Goal: Task Accomplishment & Management: Use online tool/utility

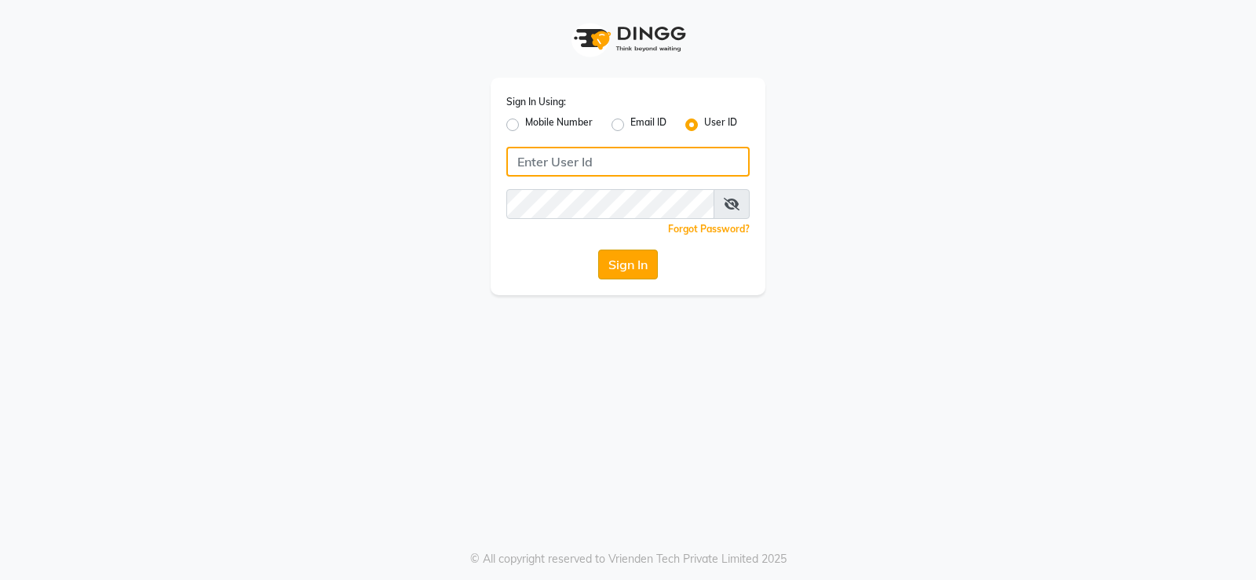
type input "thegentlemen"
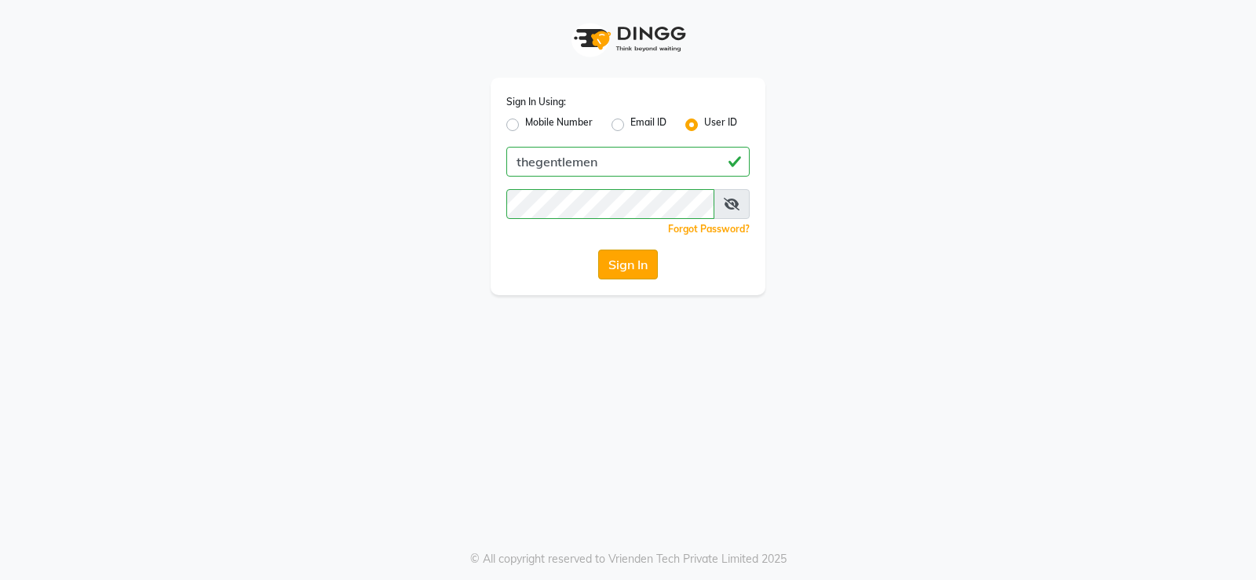
click at [624, 265] on button "Sign In" at bounding box center [628, 265] width 60 height 30
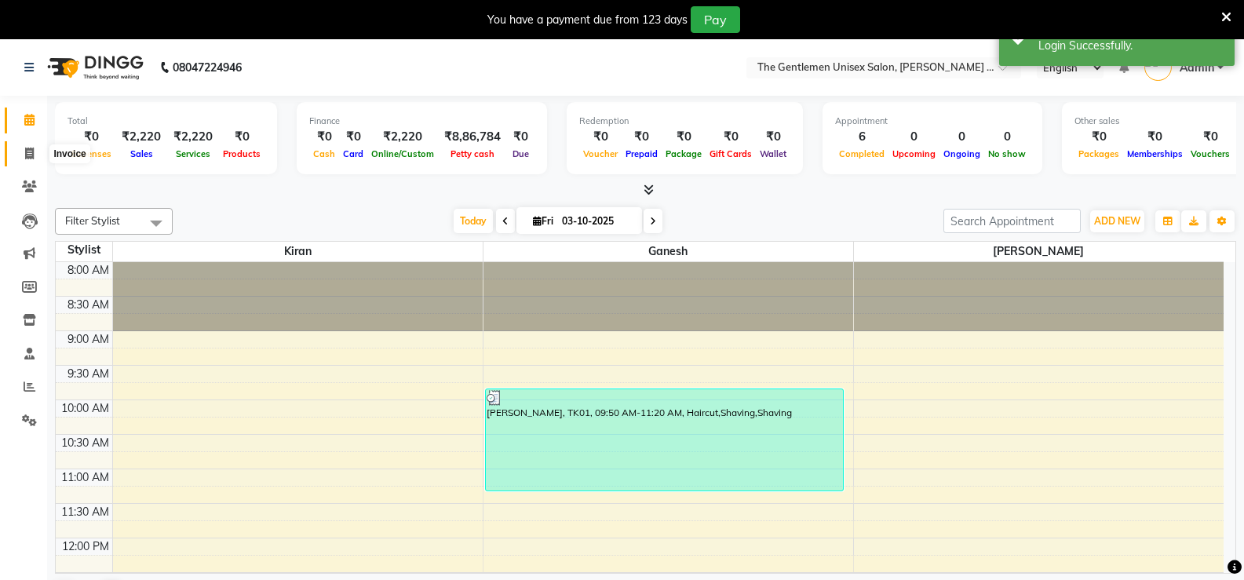
click at [25, 156] on icon at bounding box center [29, 154] width 9 height 12
select select "service"
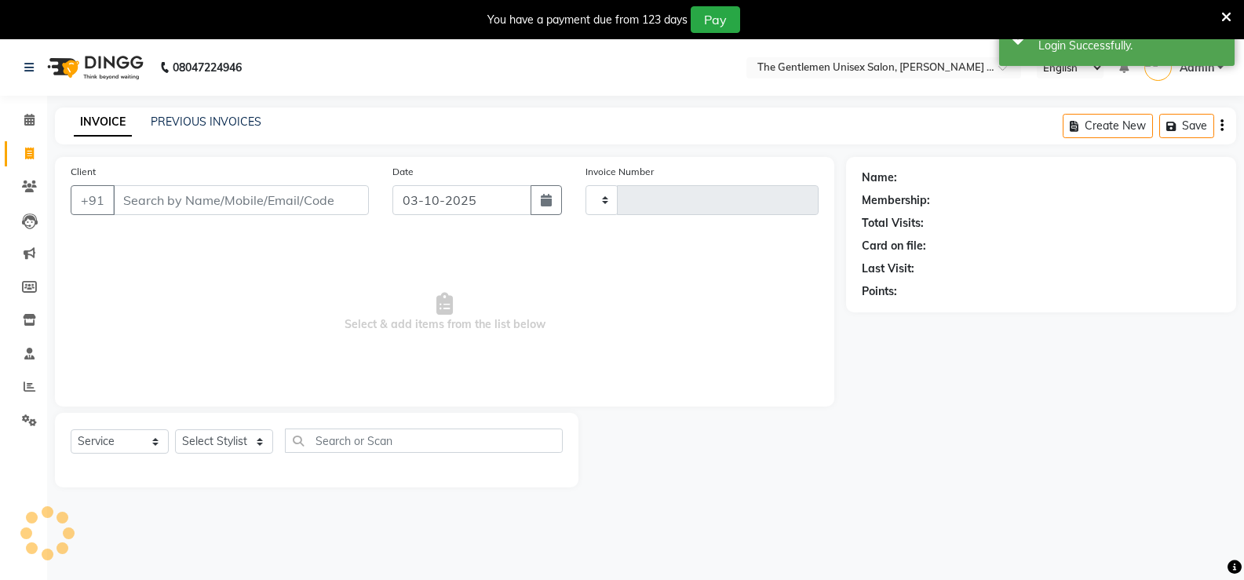
type input "1204"
select select "5552"
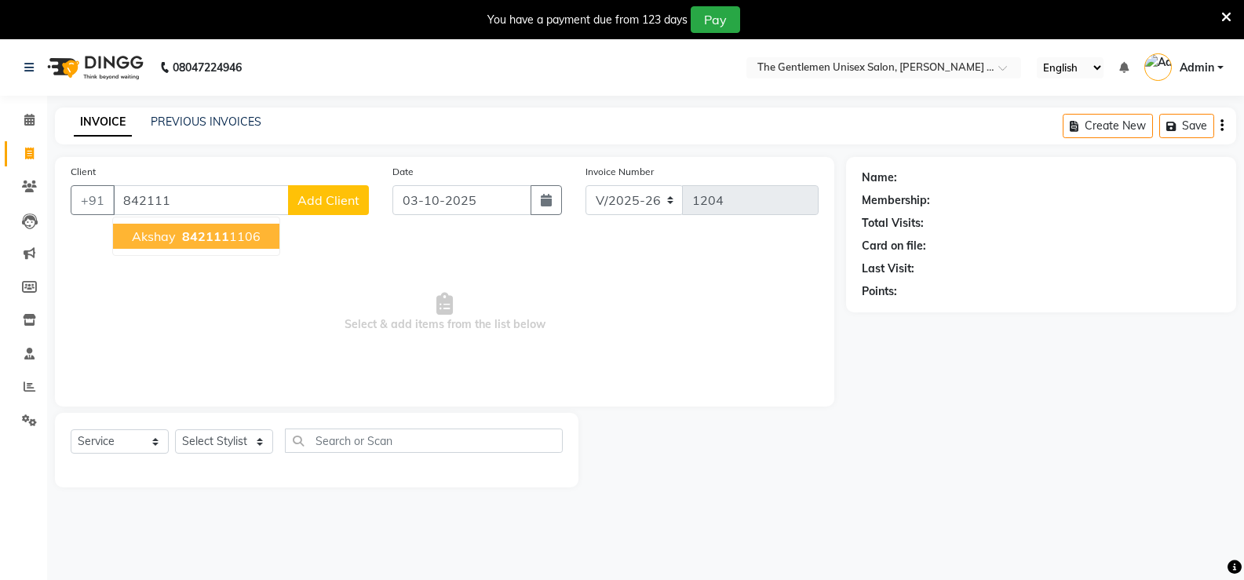
click at [169, 228] on span "akshay" at bounding box center [154, 236] width 44 height 16
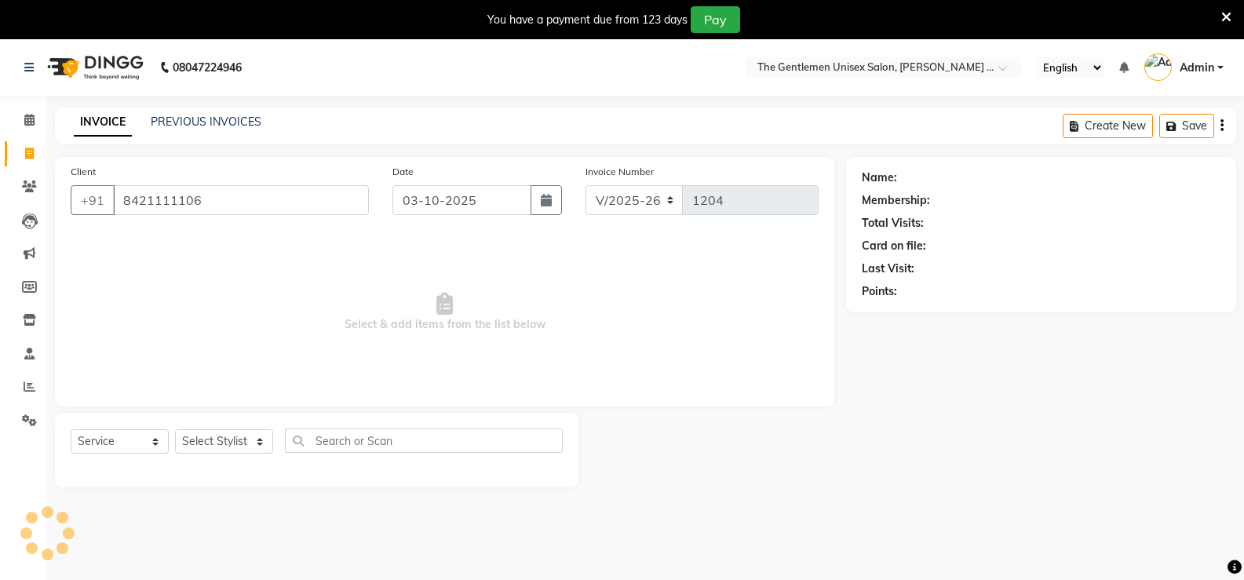
type input "8421111106"
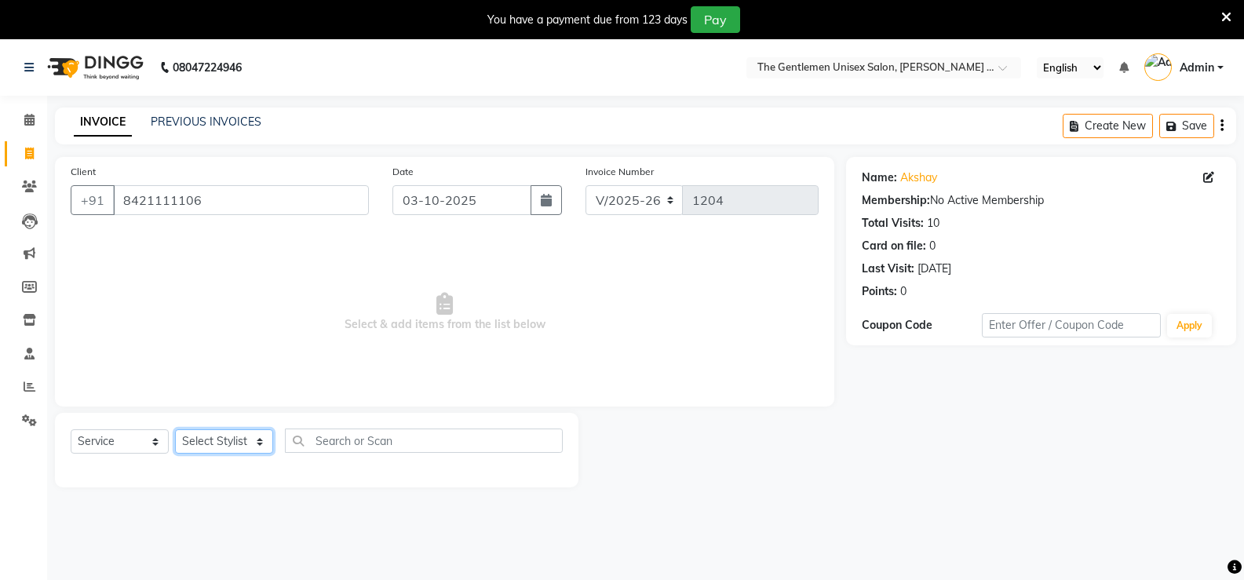
click at [231, 441] on select "Select Stylist [PERSON_NAME]" at bounding box center [224, 441] width 98 height 24
select select "47146"
click at [175, 429] on select "Select Stylist [PERSON_NAME]" at bounding box center [224, 441] width 98 height 24
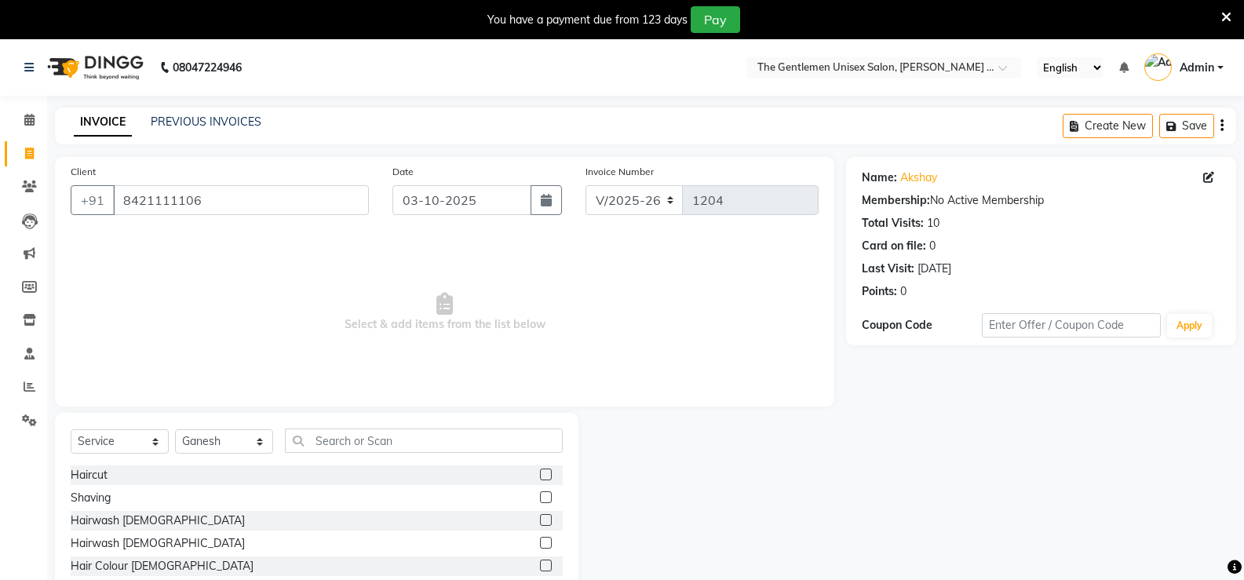
click at [527, 474] on div "Haircut" at bounding box center [317, 475] width 492 height 20
click at [540, 475] on label at bounding box center [546, 475] width 12 height 12
click at [540, 475] on input "checkbox" at bounding box center [545, 475] width 10 height 10
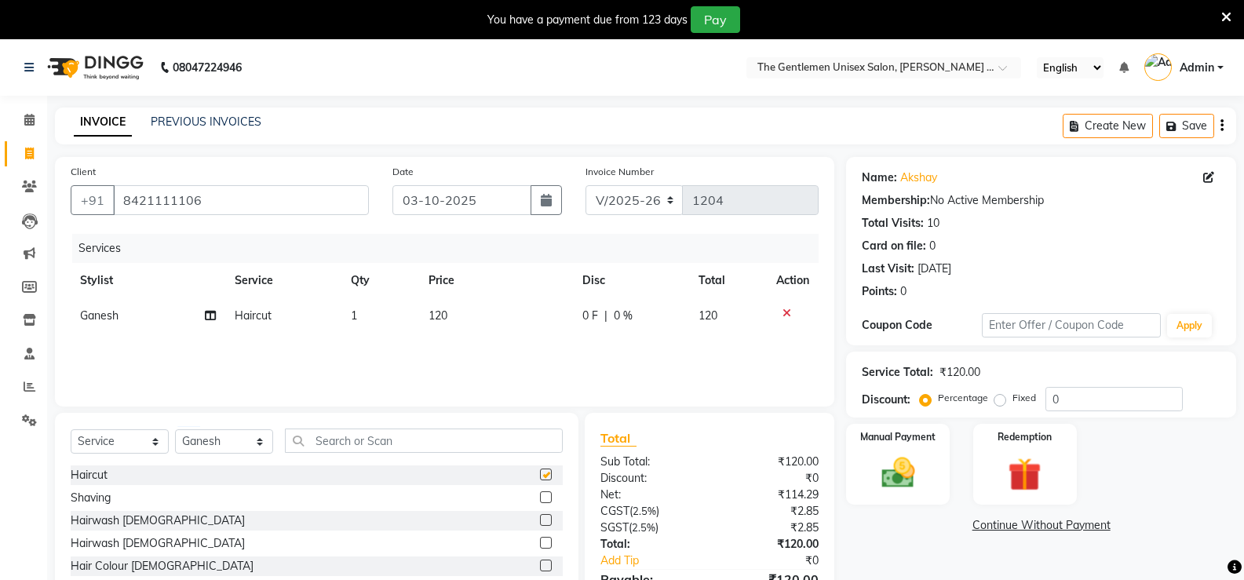
checkbox input "false"
click at [540, 491] on div at bounding box center [551, 498] width 23 height 20
click at [540, 497] on label at bounding box center [546, 497] width 12 height 12
click at [540, 497] on input "checkbox" at bounding box center [545, 498] width 10 height 10
checkbox input "false"
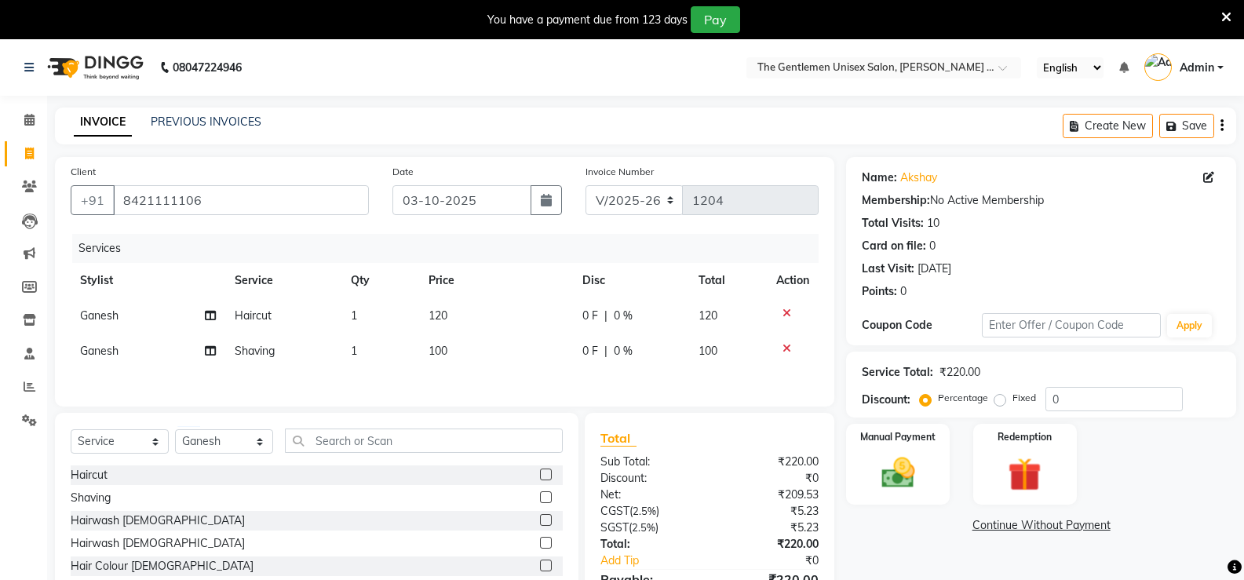
click at [540, 525] on label at bounding box center [546, 520] width 12 height 12
click at [540, 525] on input "checkbox" at bounding box center [545, 521] width 10 height 10
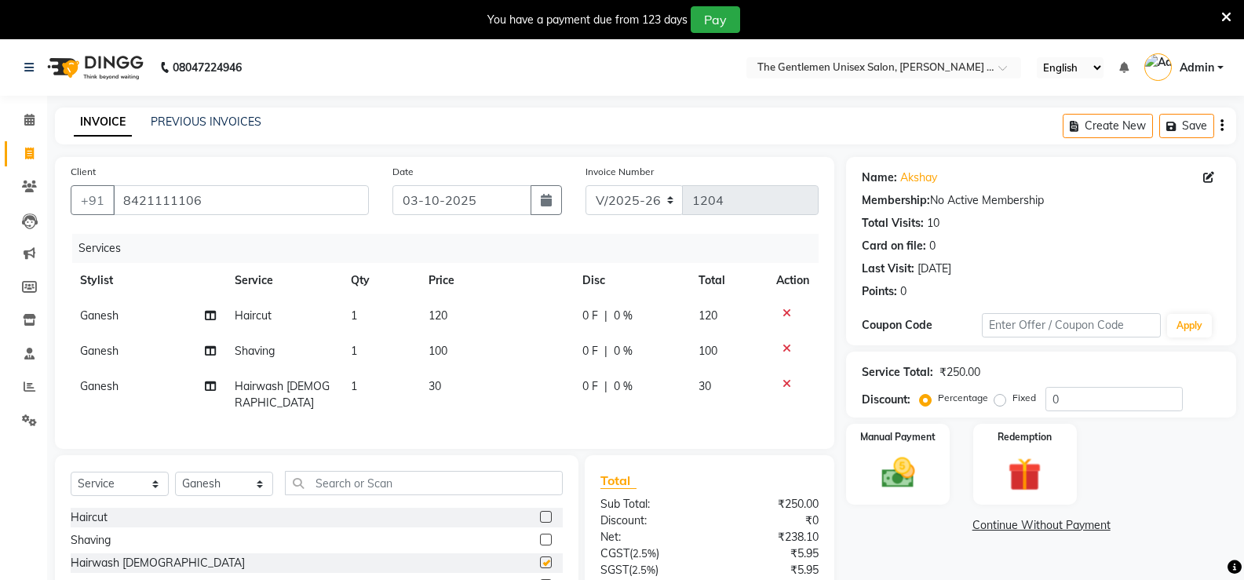
checkbox input "false"
click at [903, 481] on img at bounding box center [898, 473] width 56 height 40
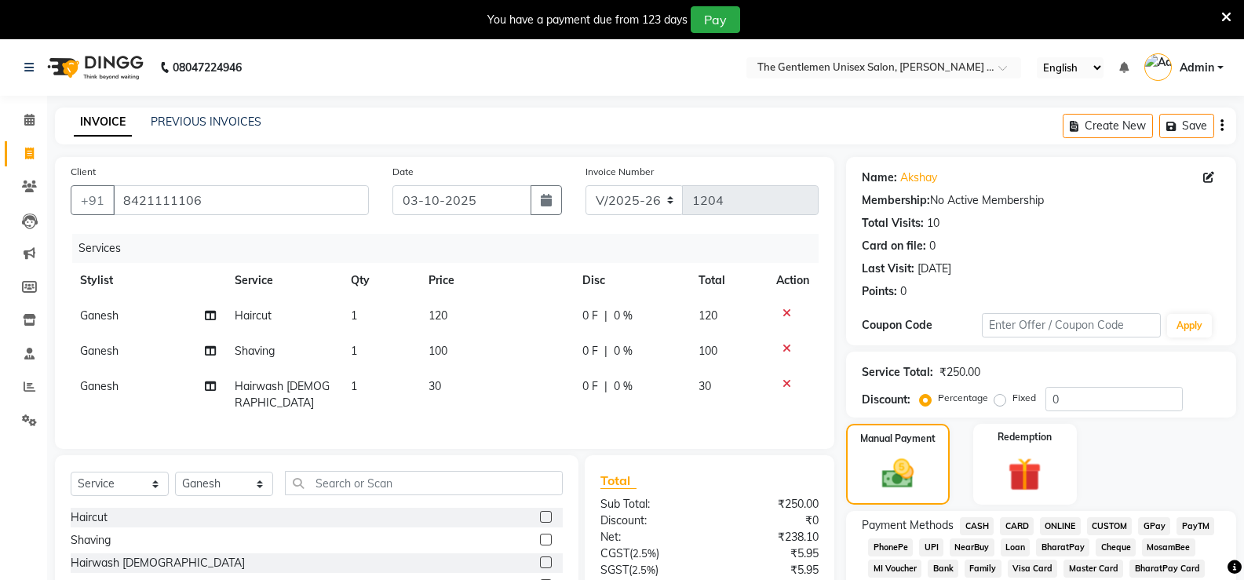
click at [1047, 528] on span "ONLINE" at bounding box center [1060, 526] width 41 height 18
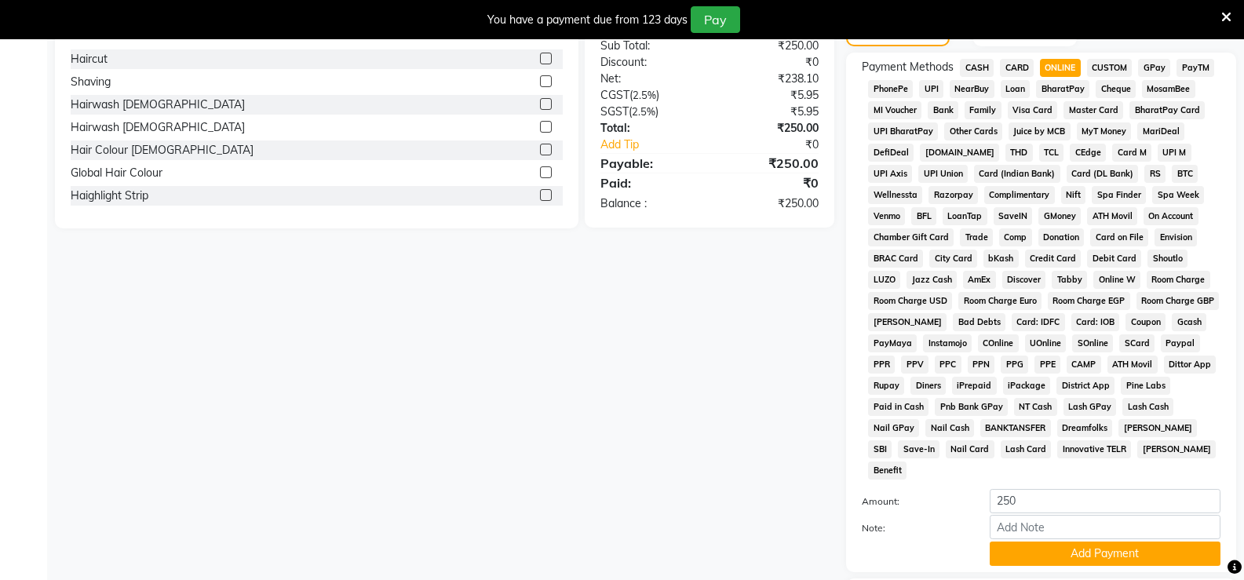
scroll to position [467, 0]
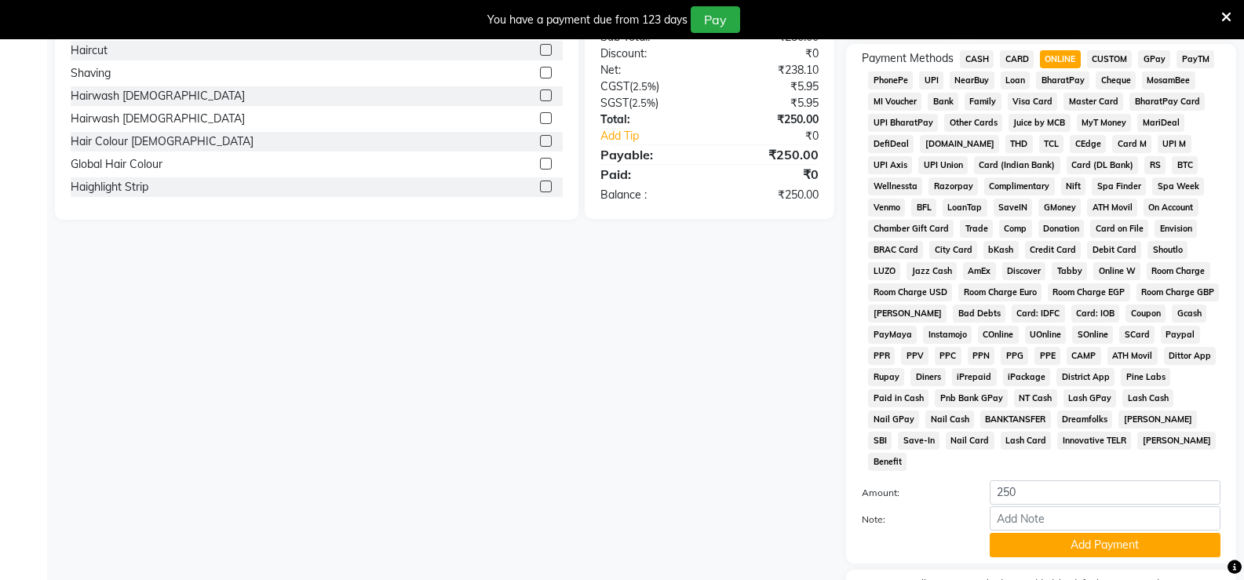
click at [1088, 539] on div "Payment Methods CASH CARD ONLINE CUSTOM GPay PayTM PhonePe UPI NearBuy Loan Bha…" at bounding box center [1041, 304] width 390 height 520
click at [1088, 534] on button "Add Payment" at bounding box center [1105, 545] width 231 height 24
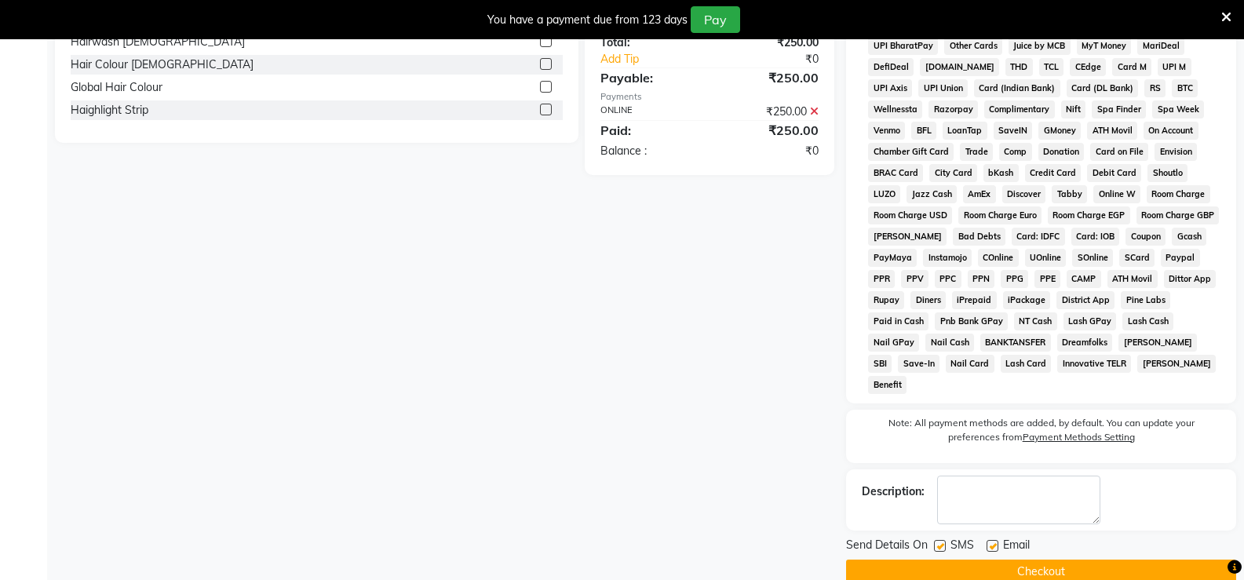
scroll to position [550, 0]
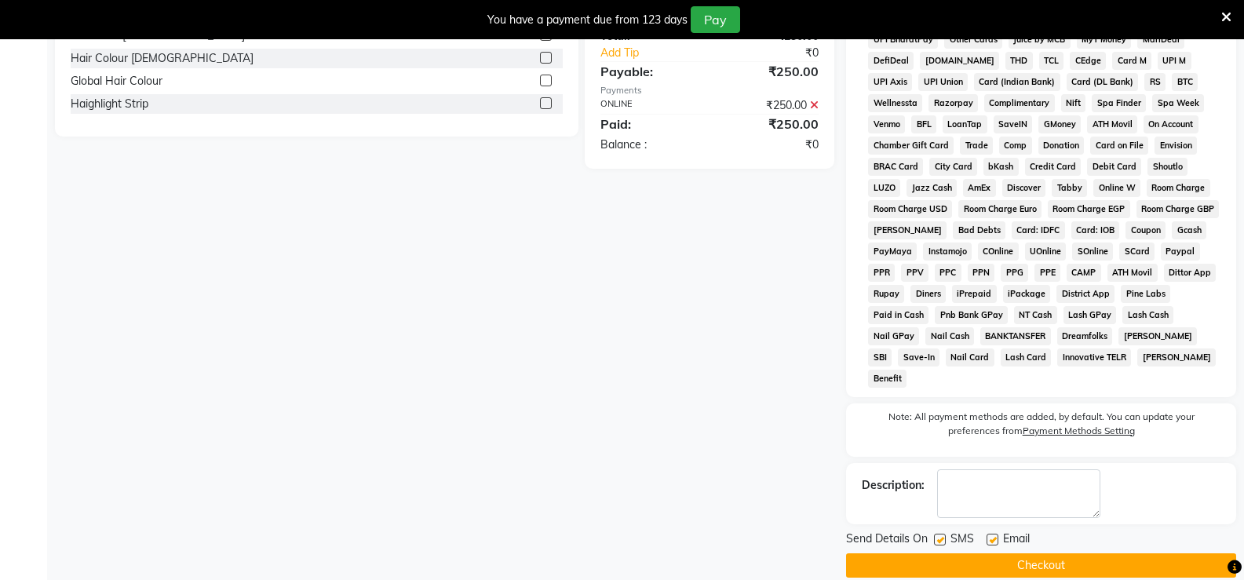
click at [998, 553] on button "Checkout" at bounding box center [1041, 565] width 390 height 24
